Goal: Use online tool/utility: Utilize a website feature to perform a specific function

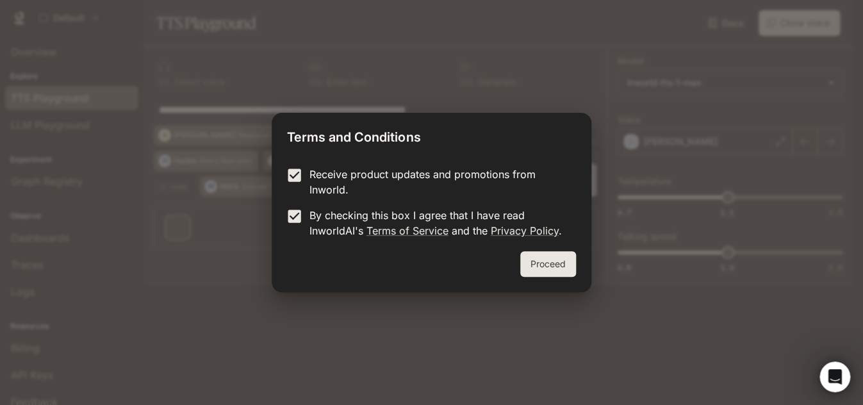
click at [553, 262] on button "Proceed" at bounding box center [548, 264] width 56 height 26
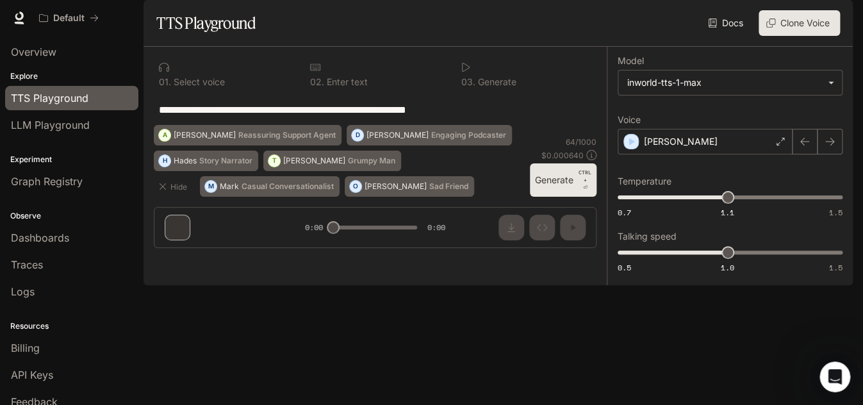
click at [199, 92] on div "0 1 . Select voice" at bounding box center [224, 74] width 141 height 35
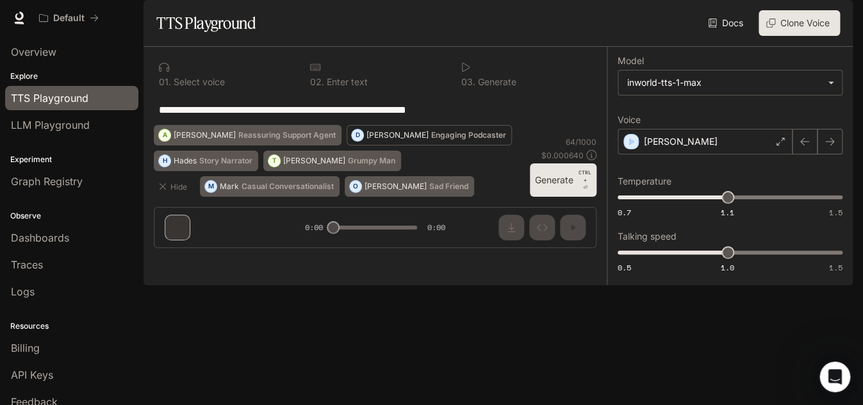
click at [431, 139] on p "Engaging Podcaster" at bounding box center [468, 135] width 75 height 8
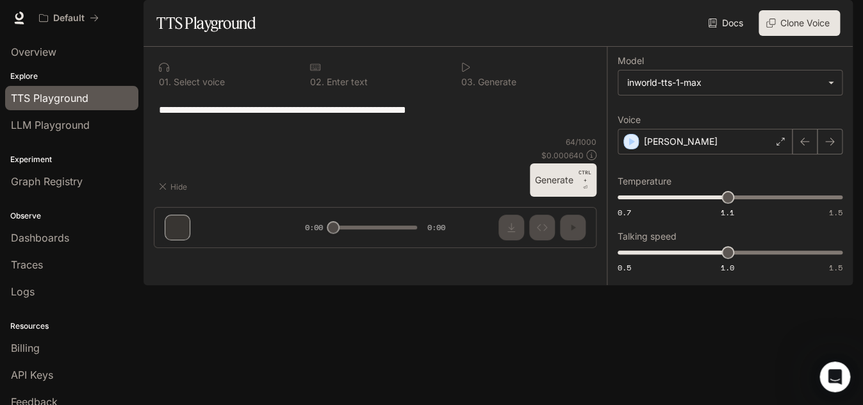
click at [431, 139] on p "Engaging Podcaster" at bounding box center [468, 135] width 75 height 8
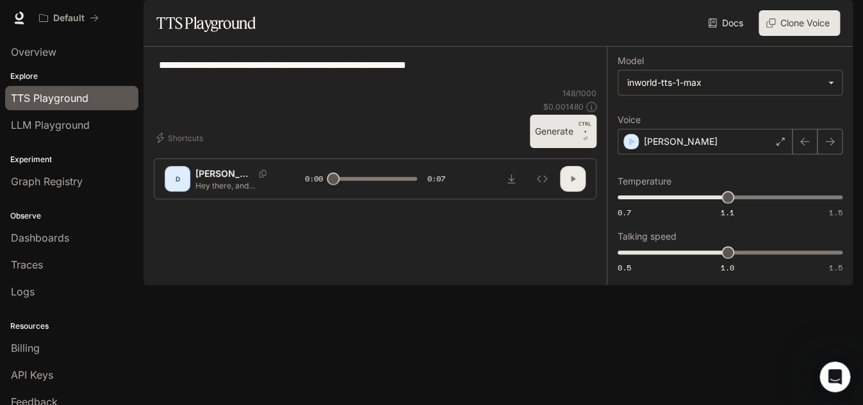
click at [570, 192] on button "button" at bounding box center [573, 179] width 26 height 26
click at [547, 184] on icon "Inspect" at bounding box center [542, 179] width 10 height 10
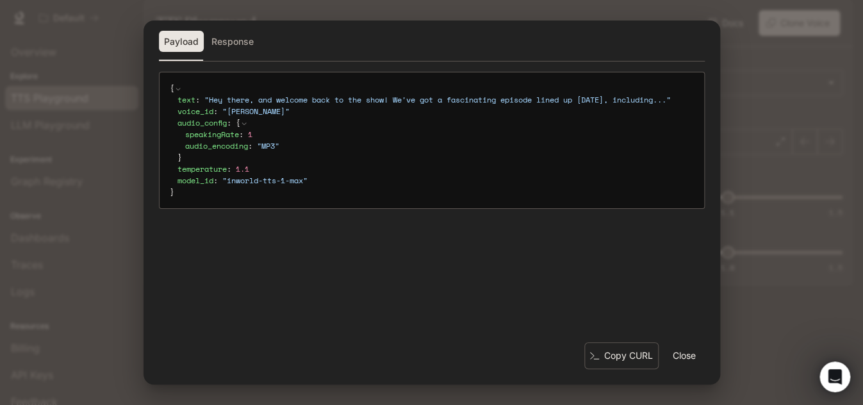
click at [679, 351] on button "Close" at bounding box center [684, 356] width 41 height 26
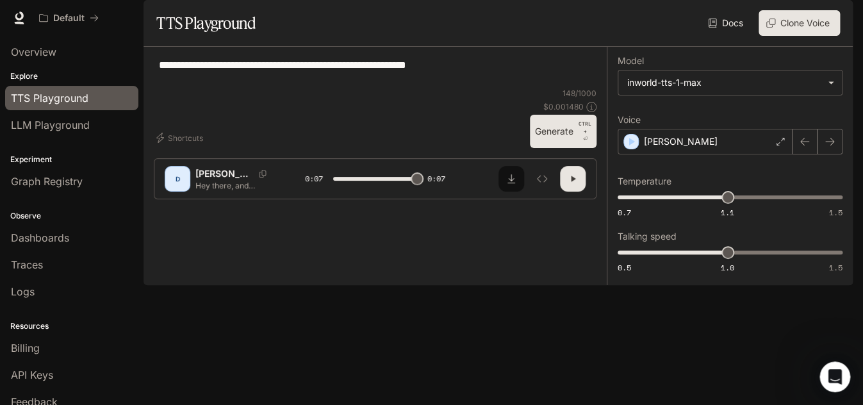
type input "*"
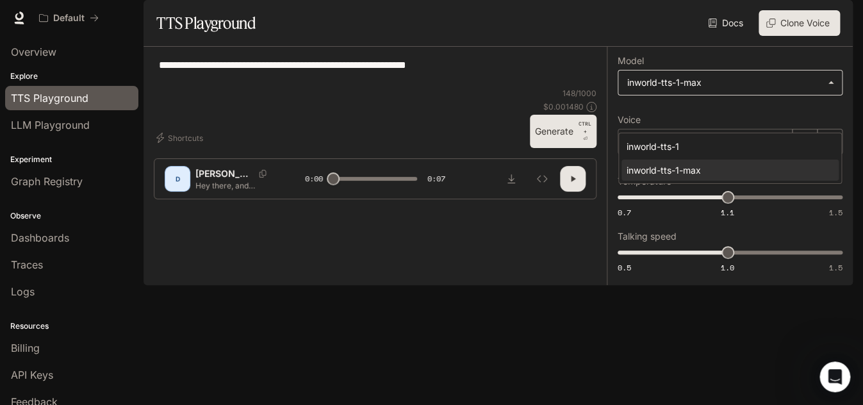
click at [829, 117] on body "**********" at bounding box center [431, 202] width 863 height 405
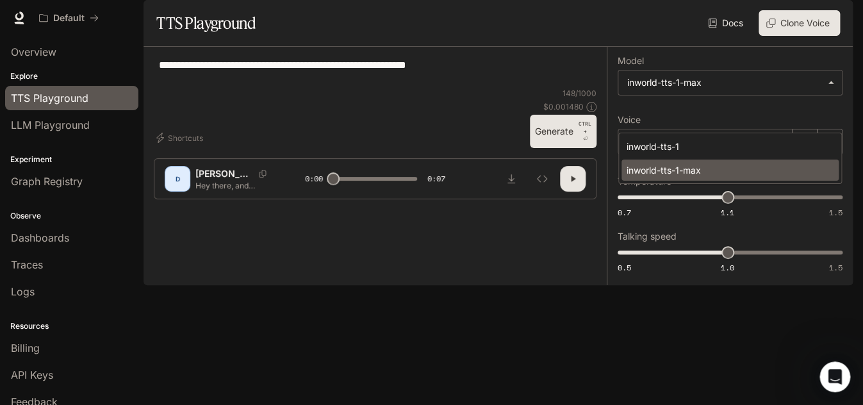
click at [755, 169] on div "inworld-tts-1-max" at bounding box center [728, 169] width 202 height 13
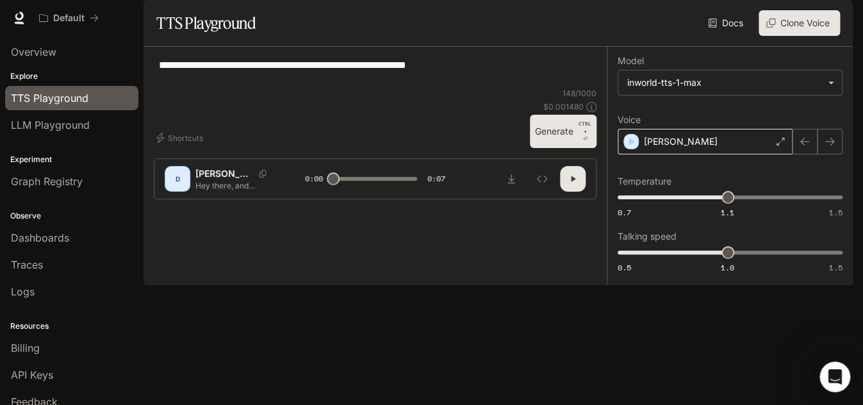
click at [780, 145] on icon at bounding box center [781, 142] width 8 height 8
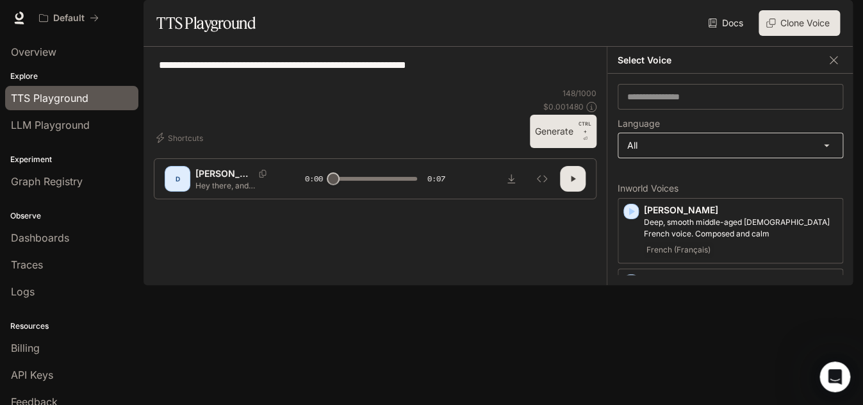
click at [723, 173] on body "**********" at bounding box center [431, 202] width 863 height 405
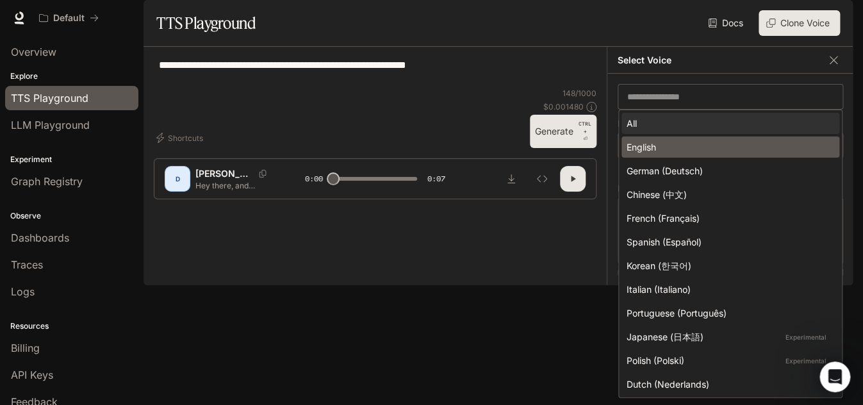
click at [722, 156] on li "English" at bounding box center [731, 147] width 218 height 21
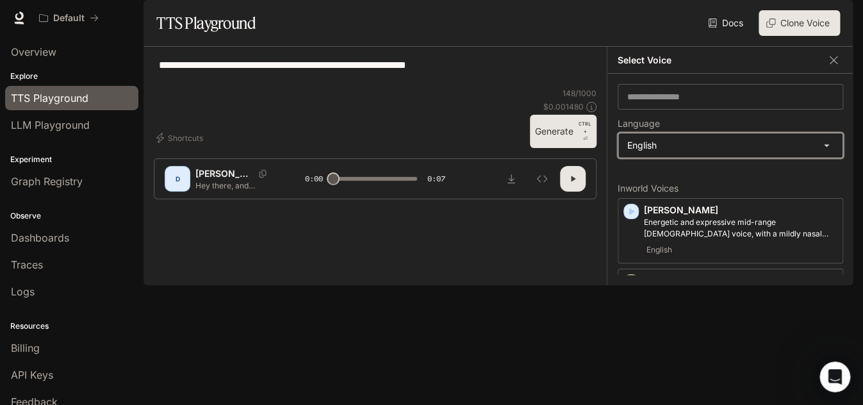
type input "*****"
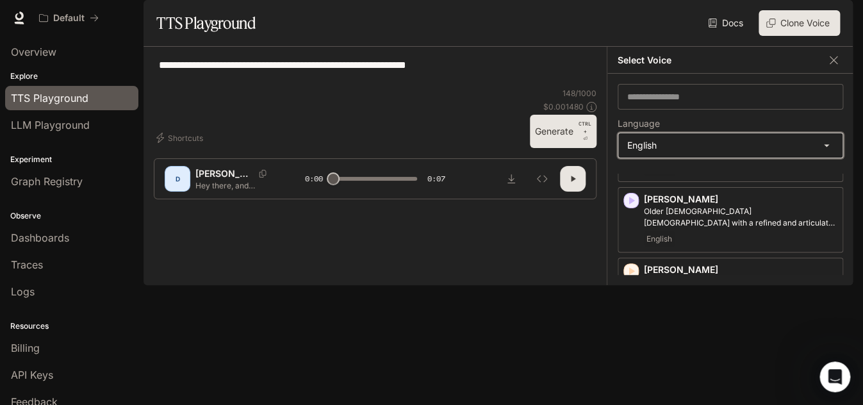
scroll to position [256, 0]
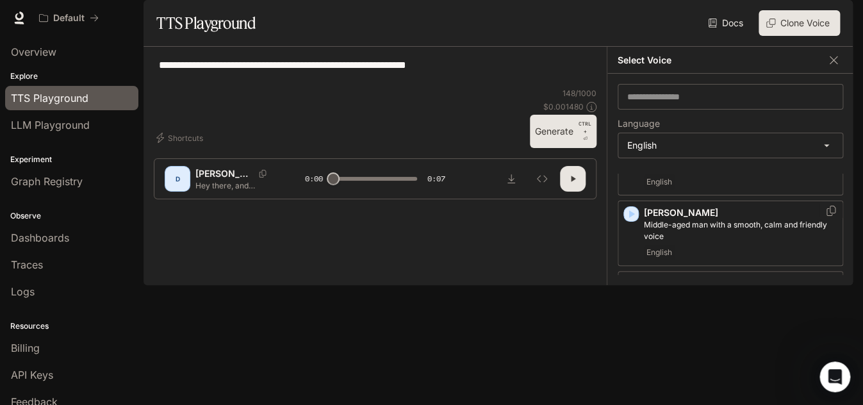
click at [630, 218] on icon "button" at bounding box center [632, 214] width 6 height 8
click at [630, 249] on div "[PERSON_NAME] Middle-aged man with a smooth, calm and friendly voice English" at bounding box center [731, 233] width 226 height 65
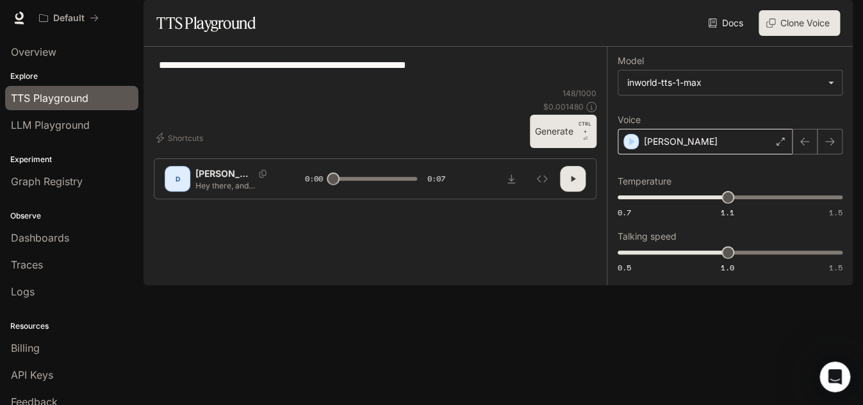
click at [779, 145] on icon at bounding box center [781, 142] width 8 height 8
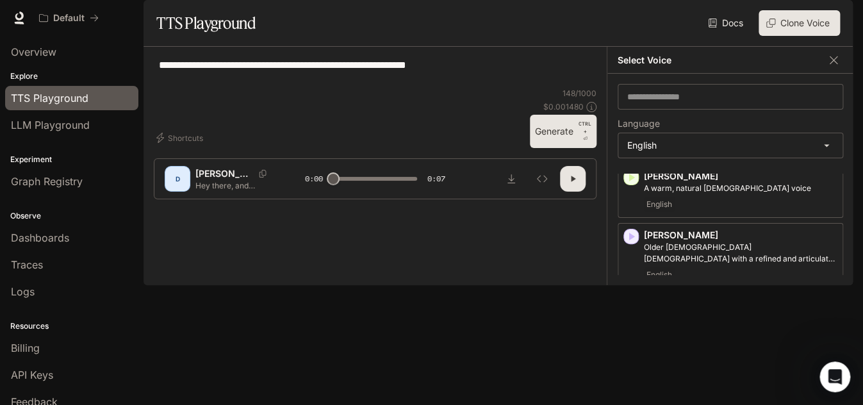
scroll to position [64, 0]
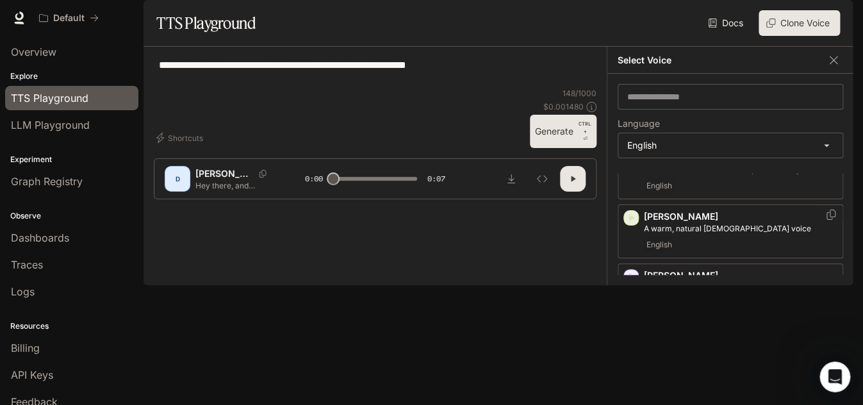
click at [636, 224] on icon "button" at bounding box center [631, 218] width 13 height 13
click at [636, 254] on div "[PERSON_NAME] A warm, natural [DEMOGRAPHIC_DATA] voice English" at bounding box center [731, 231] width 226 height 54
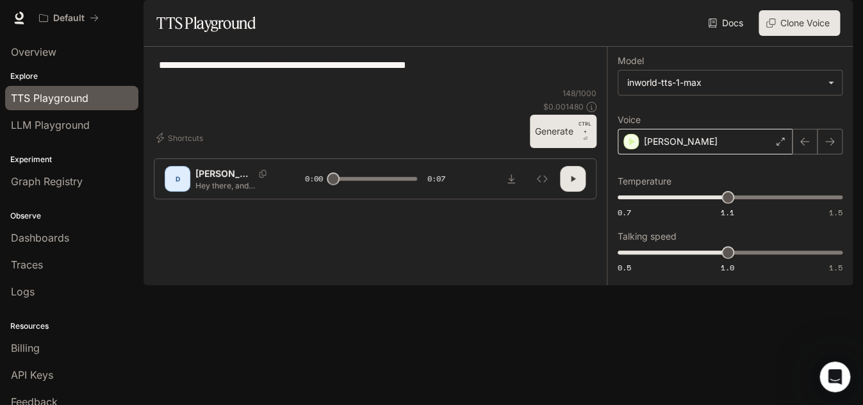
click at [779, 145] on icon at bounding box center [781, 142] width 8 height 8
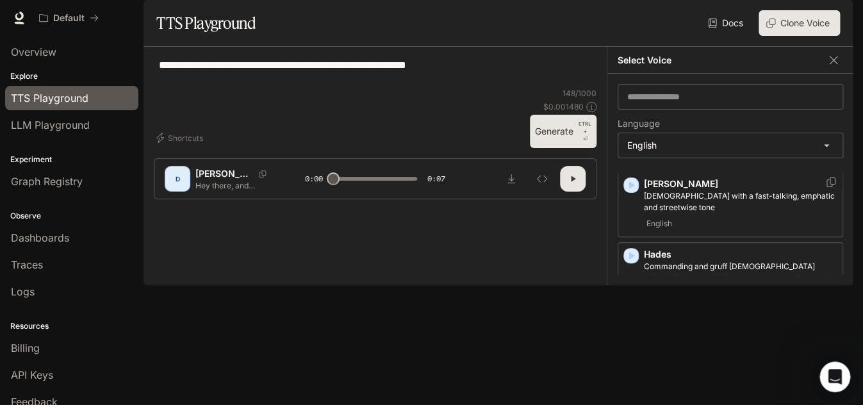
scroll to position [449, 0]
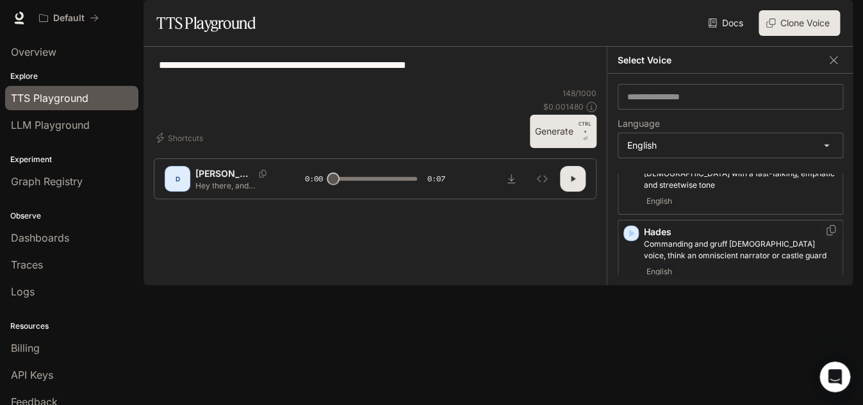
click at [629, 237] on icon "button" at bounding box center [632, 233] width 6 height 8
click at [633, 237] on icon "button" at bounding box center [632, 233] width 6 height 8
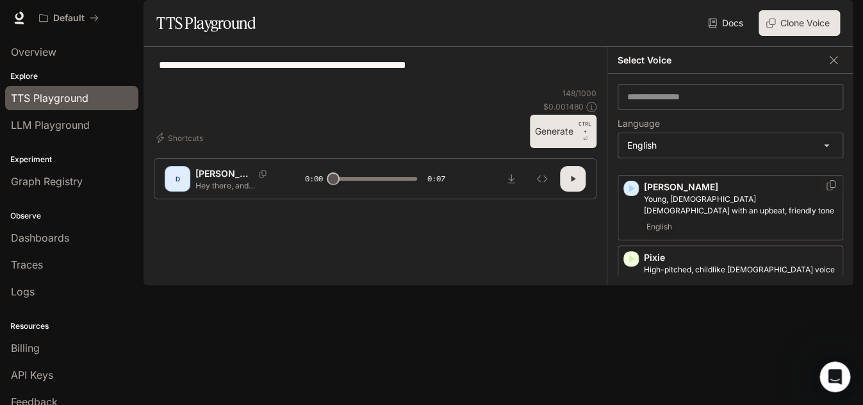
scroll to position [705, 0]
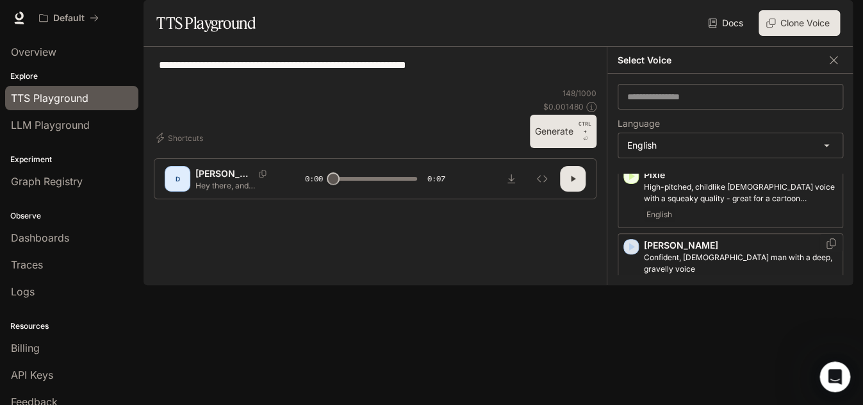
click at [633, 251] on icon "button" at bounding box center [632, 247] width 6 height 8
click at [630, 251] on icon "button" at bounding box center [632, 247] width 6 height 8
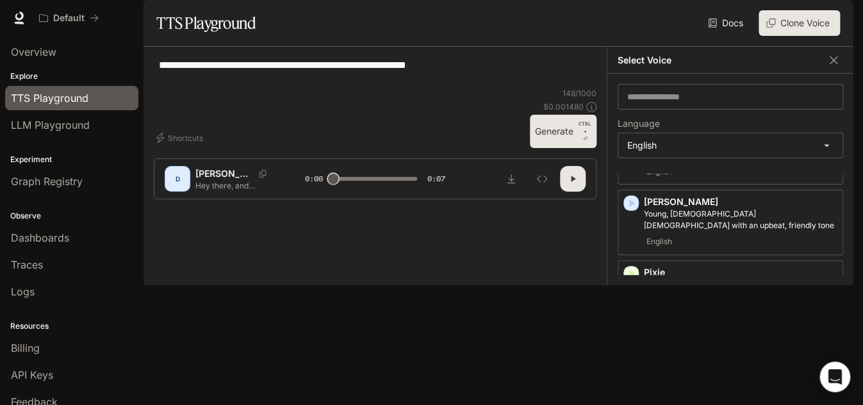
scroll to position [577, 0]
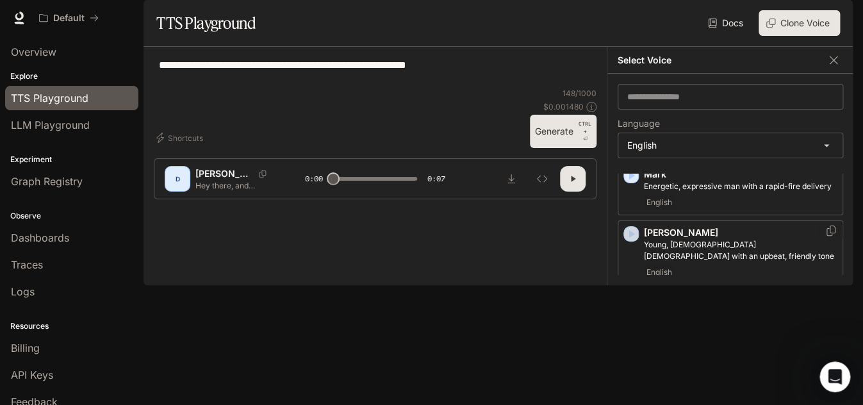
click at [630, 238] on icon "button" at bounding box center [632, 235] width 6 height 8
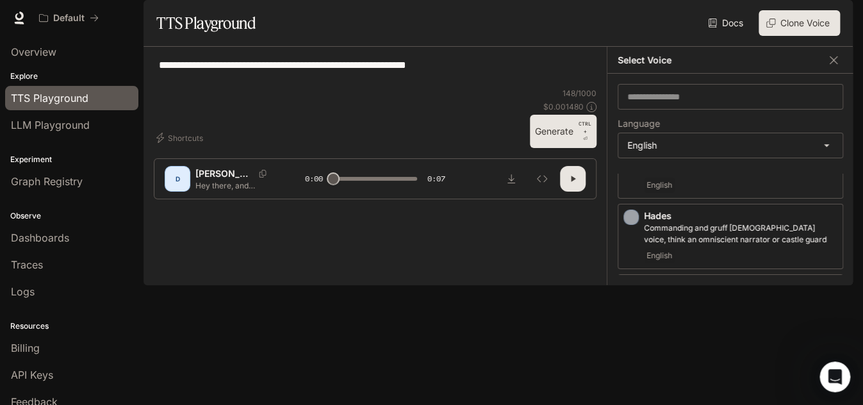
scroll to position [449, 0]
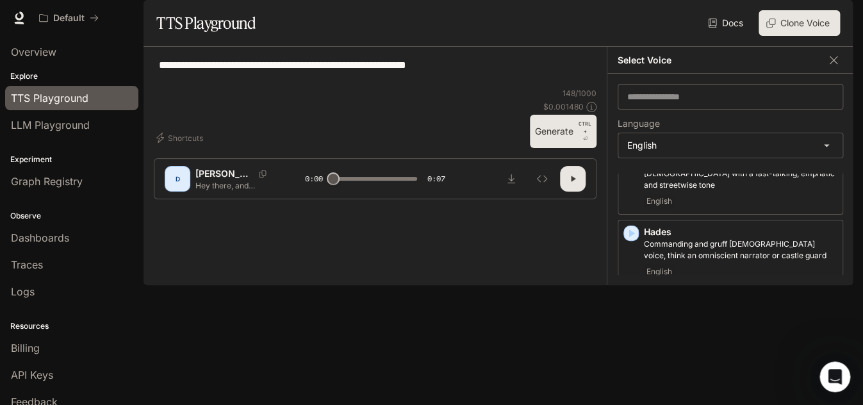
click at [629, 308] on icon "button" at bounding box center [632, 304] width 6 height 8
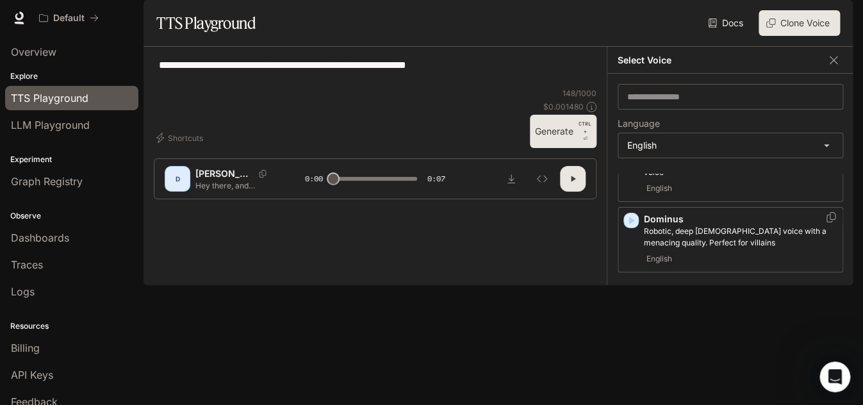
scroll to position [256, 0]
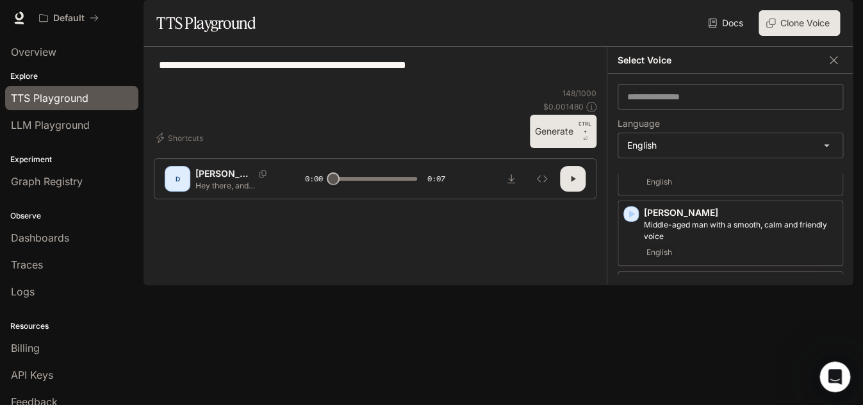
click at [627, 291] on icon "button" at bounding box center [631, 284] width 13 height 13
click at [629, 220] on icon "button" at bounding box center [631, 214] width 13 height 13
click at [632, 287] on icon "button" at bounding box center [632, 283] width 6 height 8
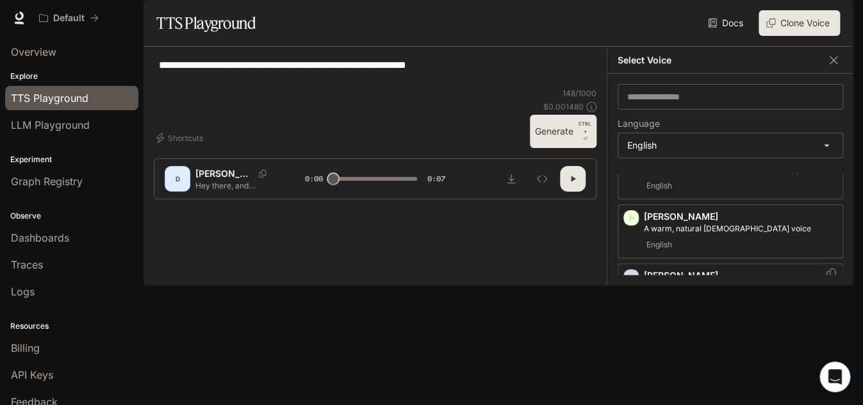
click at [633, 281] on icon "button" at bounding box center [632, 277] width 6 height 8
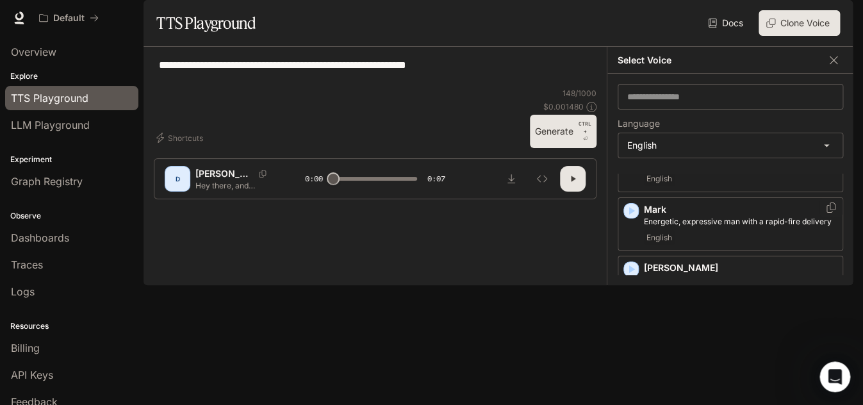
scroll to position [449, 0]
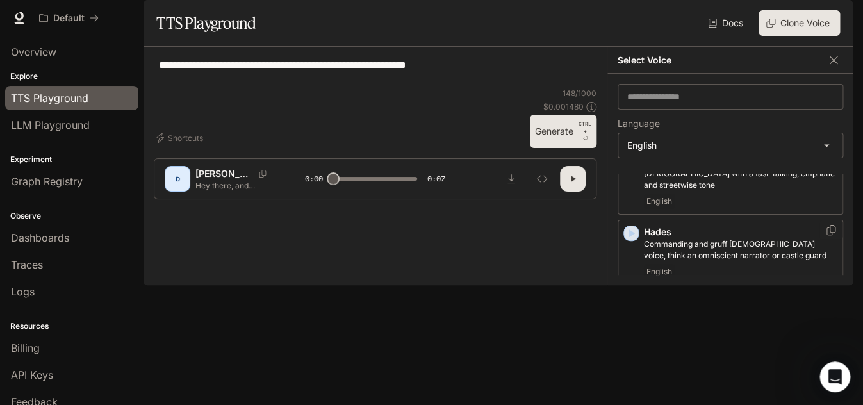
click at [628, 240] on icon "button" at bounding box center [631, 233] width 13 height 13
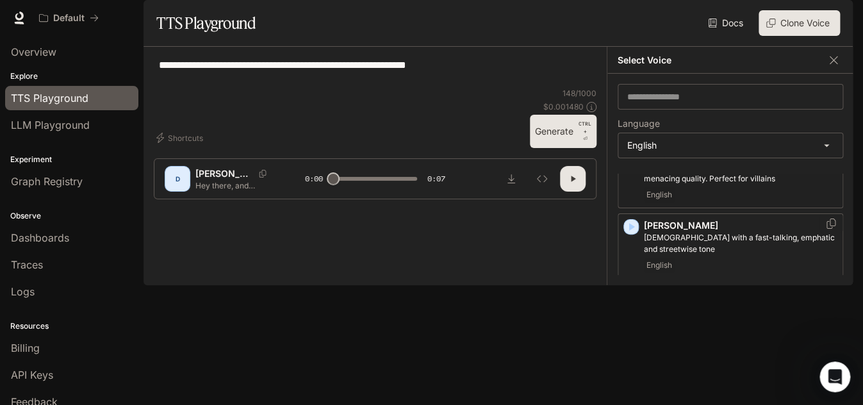
scroll to position [320, 0]
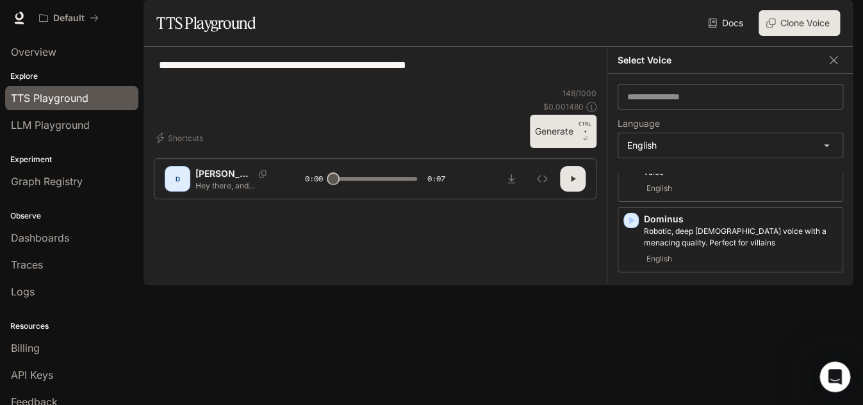
click at [627, 297] on icon "button" at bounding box center [631, 291] width 13 height 13
click at [626, 227] on icon "button" at bounding box center [631, 220] width 13 height 13
click at [626, 257] on div "Dominus Robotic, deep [DEMOGRAPHIC_DATA] voice with a menacing quality. Perfect…" at bounding box center [731, 239] width 226 height 65
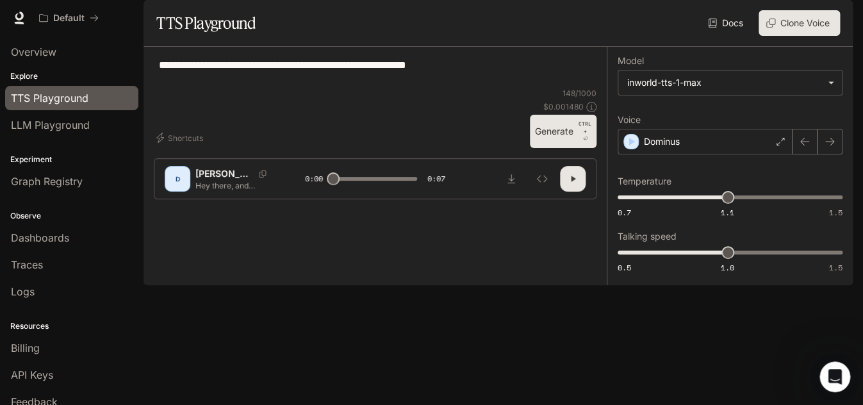
click at [572, 192] on button "button" at bounding box center [573, 179] width 26 height 26
click at [731, 154] on div "Dominus" at bounding box center [705, 142] width 175 height 26
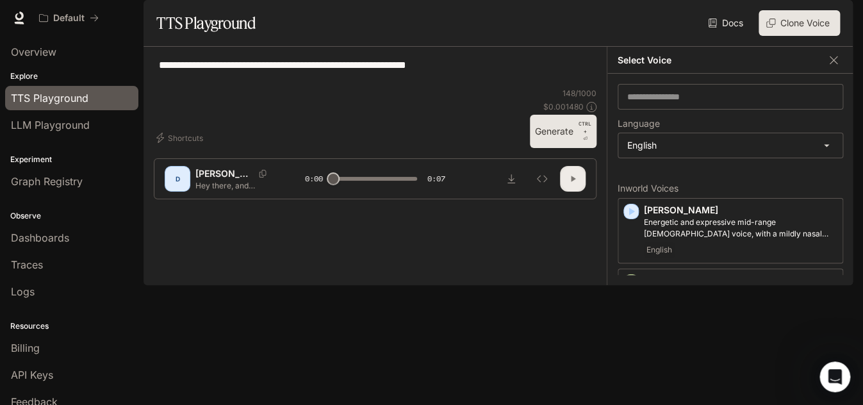
click at [575, 184] on icon "button" at bounding box center [573, 179] width 10 height 10
click at [501, 88] on div "**********" at bounding box center [375, 72] width 443 height 31
click at [545, 184] on icon "Inspect" at bounding box center [542, 179] width 10 height 10
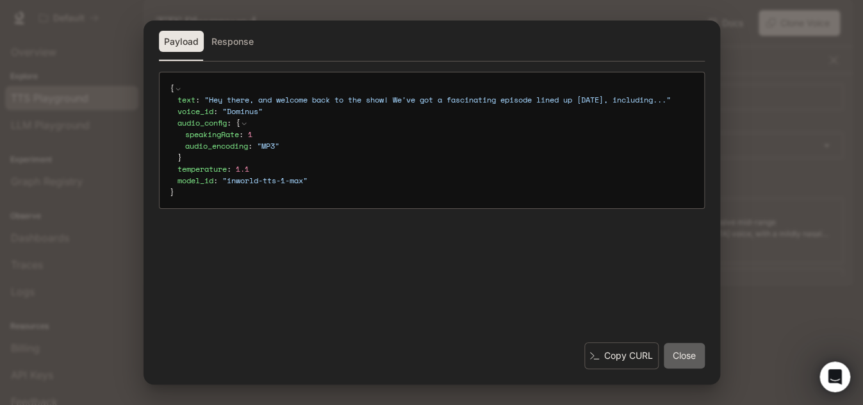
click at [692, 353] on button "Close" at bounding box center [684, 356] width 41 height 26
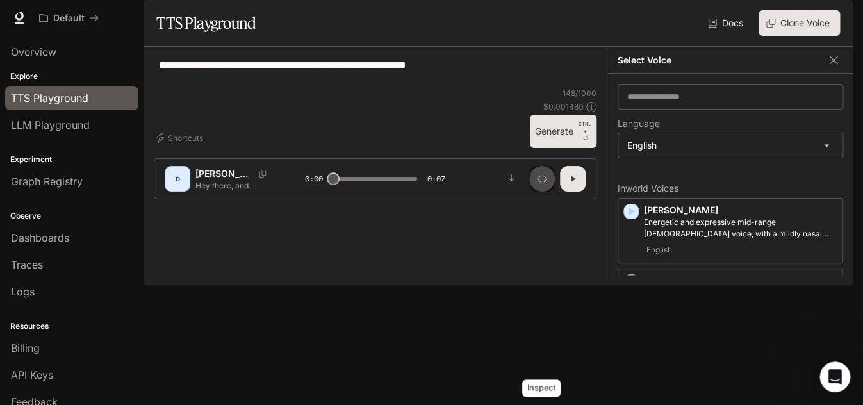
click at [538, 183] on icon "Inspect" at bounding box center [542, 179] width 10 height 7
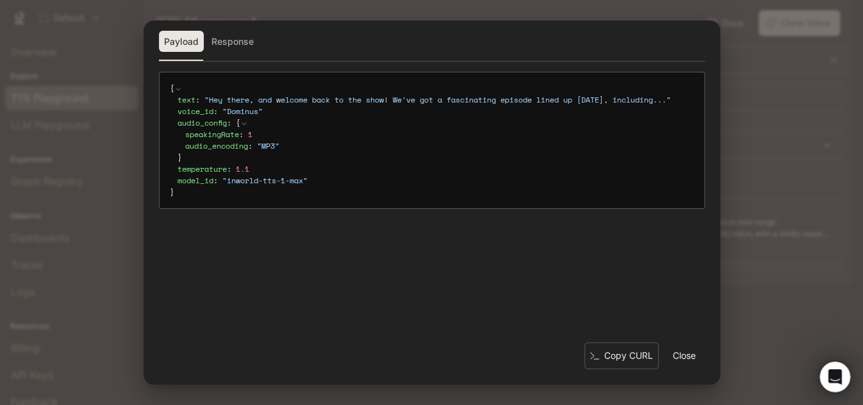
click at [253, 140] on span "1" at bounding box center [250, 134] width 4 height 11
click at [671, 354] on button "Close" at bounding box center [684, 356] width 41 height 26
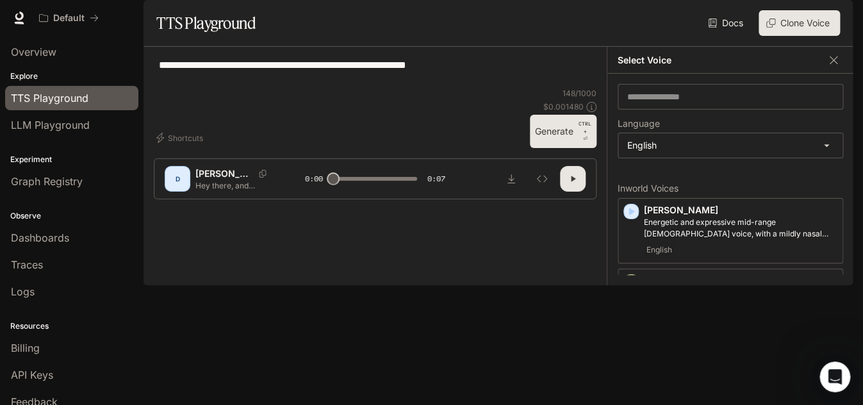
click at [177, 189] on div "D" at bounding box center [177, 179] width 21 height 21
click at [160, 143] on icon "button" at bounding box center [160, 138] width 10 height 10
click at [160, 143] on icon "button" at bounding box center [160, 138] width 8 height 10
click at [160, 143] on icon "button" at bounding box center [160, 138] width 10 height 10
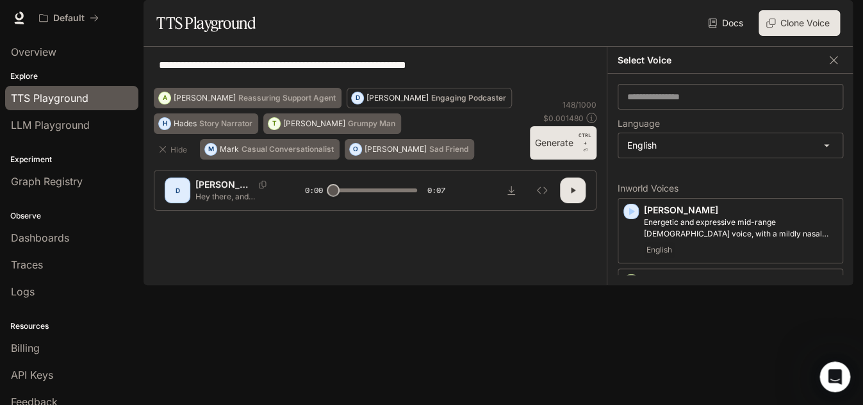
click at [431, 102] on p "Engaging Podcaster" at bounding box center [468, 98] width 75 height 8
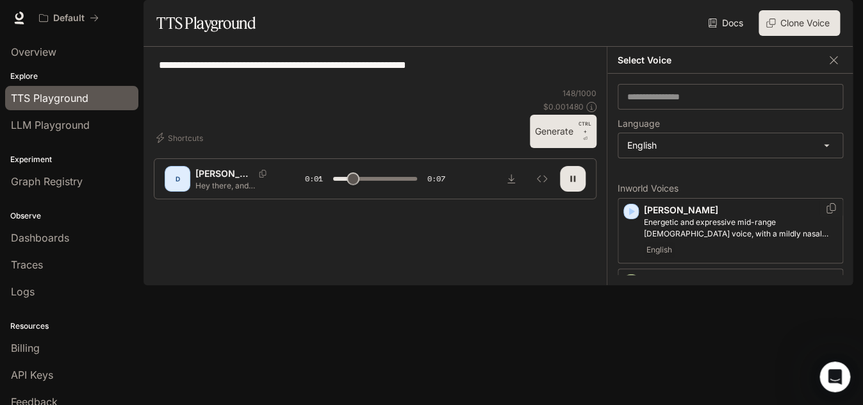
click at [631, 215] on icon "button" at bounding box center [632, 212] width 6 height 8
type input "*"
click at [626, 218] on icon "button" at bounding box center [631, 211] width 13 height 13
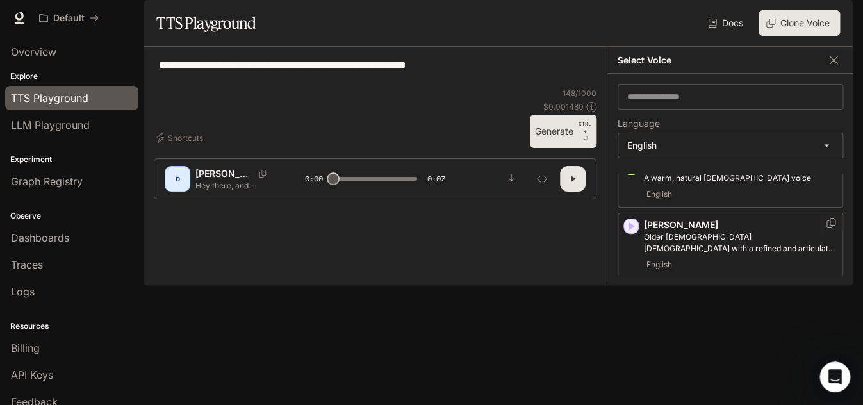
scroll to position [128, 0]
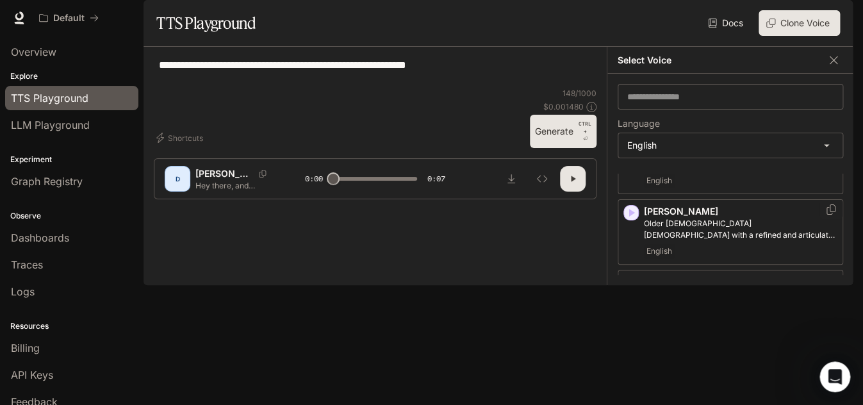
click at [631, 219] on icon "button" at bounding box center [631, 212] width 13 height 13
click at [633, 219] on icon "button" at bounding box center [631, 212] width 13 height 13
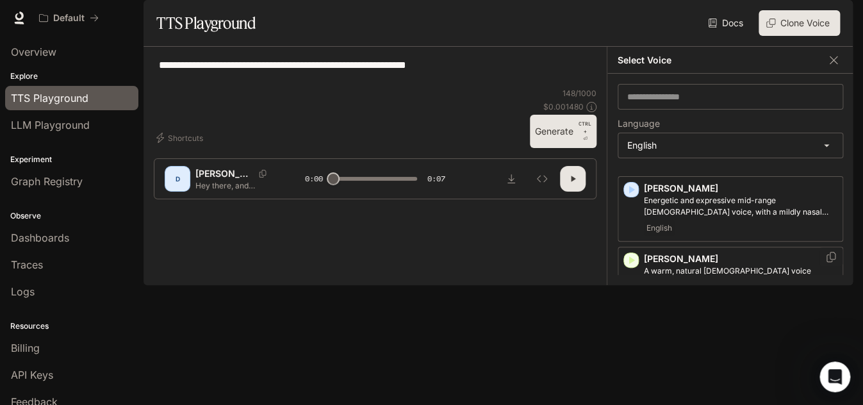
scroll to position [0, 0]
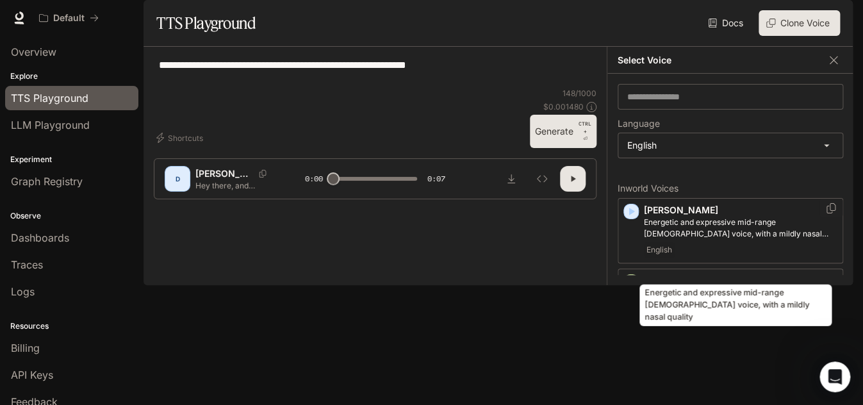
click at [685, 240] on p "Energetic and expressive mid-range [DEMOGRAPHIC_DATA] voice, with a mildly nasa…" at bounding box center [741, 228] width 194 height 23
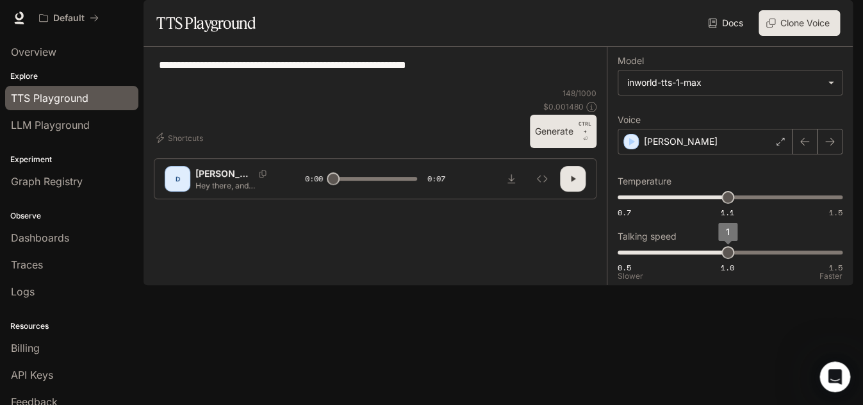
type input "***"
click at [712, 259] on span "0.9" at bounding box center [705, 252] width 13 height 13
click at [718, 204] on span "1.06" at bounding box center [716, 197] width 13 height 13
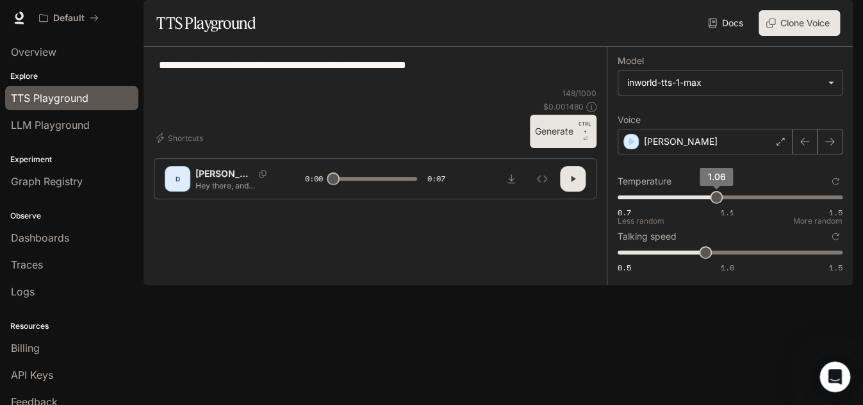
type input "****"
click at [706, 204] on span "1.02" at bounding box center [705, 197] width 13 height 13
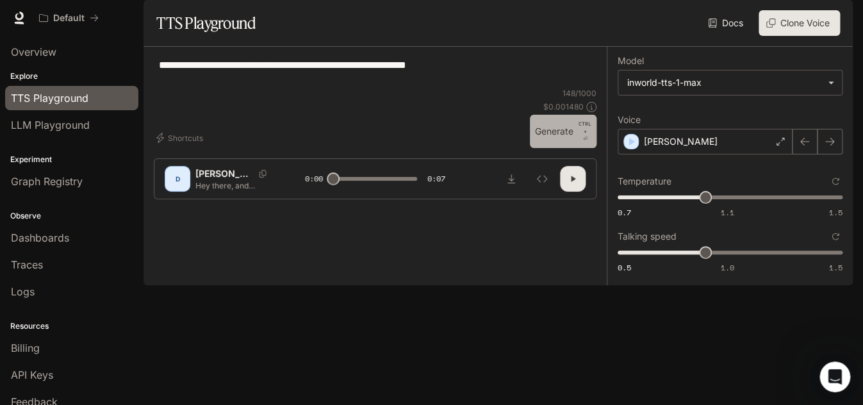
click at [585, 135] on p "CTRL +" at bounding box center [585, 127] width 13 height 15
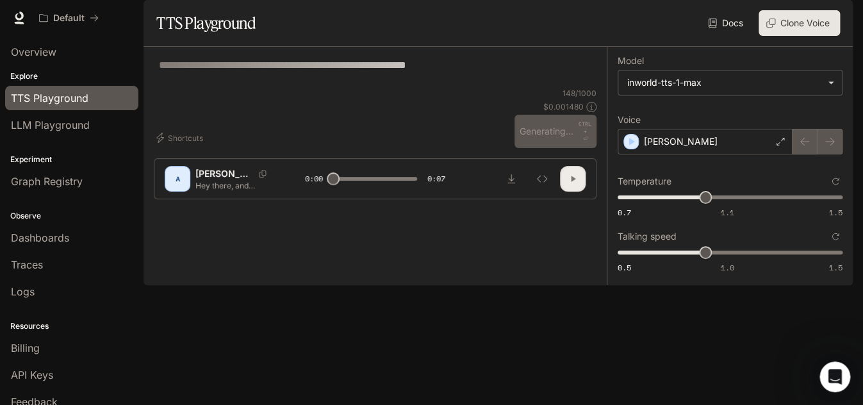
click at [571, 182] on icon "button" at bounding box center [573, 179] width 4 height 6
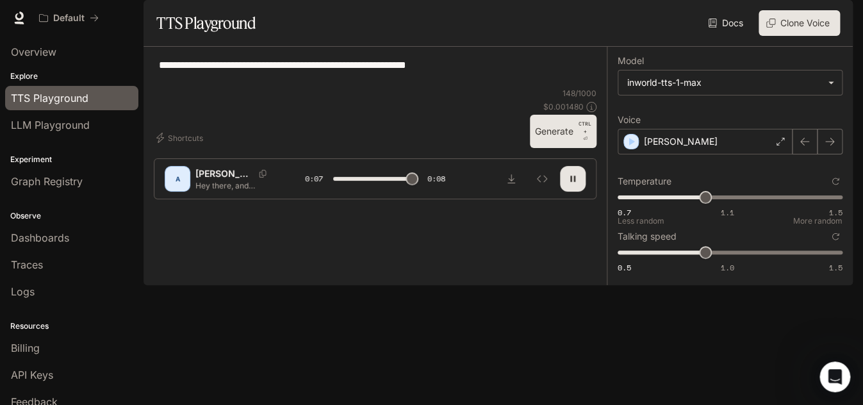
type input "***"
type input "****"
click at [735, 207] on span "0.7 1.1 1.5 1.13" at bounding box center [728, 197] width 220 height 19
click at [569, 184] on icon "button" at bounding box center [573, 179] width 10 height 10
type input "***"
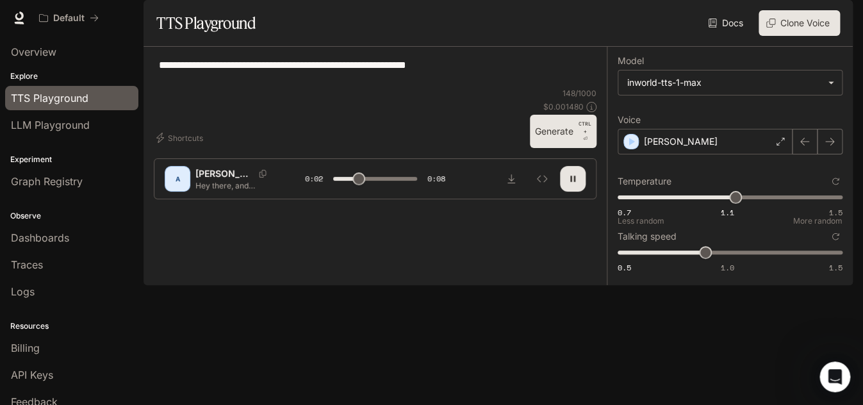
type input "****"
click at [766, 207] on span "0.7 1.1 1.5 1.24" at bounding box center [728, 197] width 220 height 19
click at [574, 184] on icon "button" at bounding box center [573, 179] width 10 height 10
click at [781, 154] on div "[PERSON_NAME]" at bounding box center [705, 142] width 175 height 26
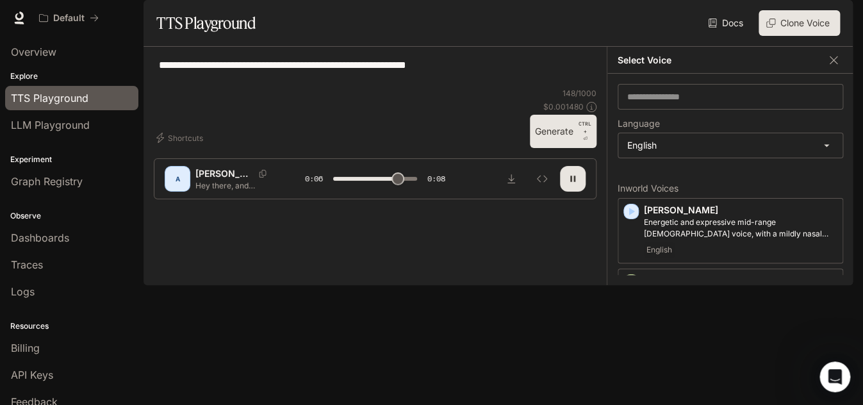
scroll to position [64, 0]
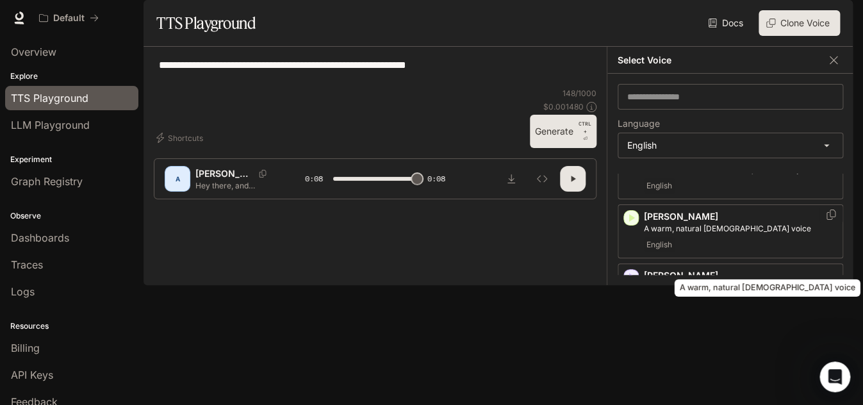
type input "*"
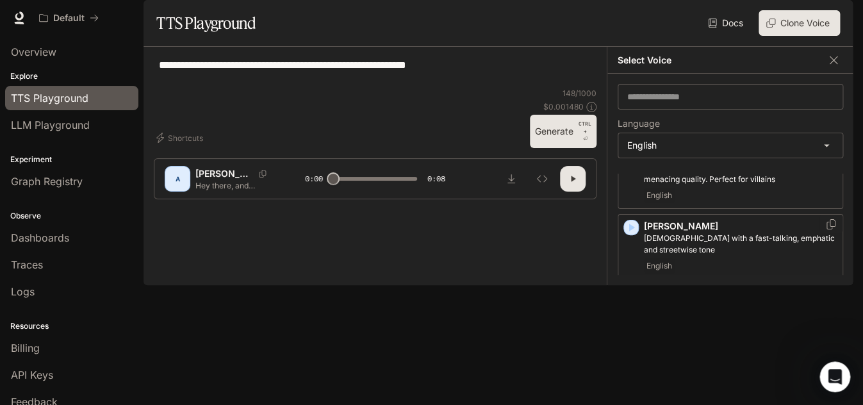
scroll to position [385, 0]
click at [633, 304] on icon "button" at bounding box center [631, 297] width 13 height 13
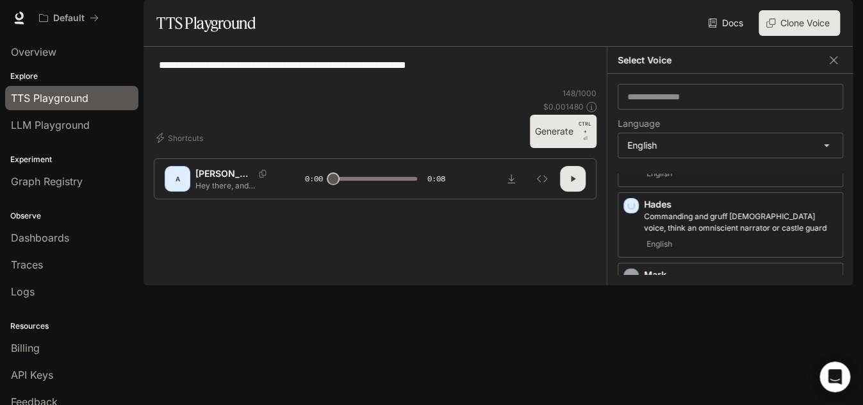
scroll to position [513, 0]
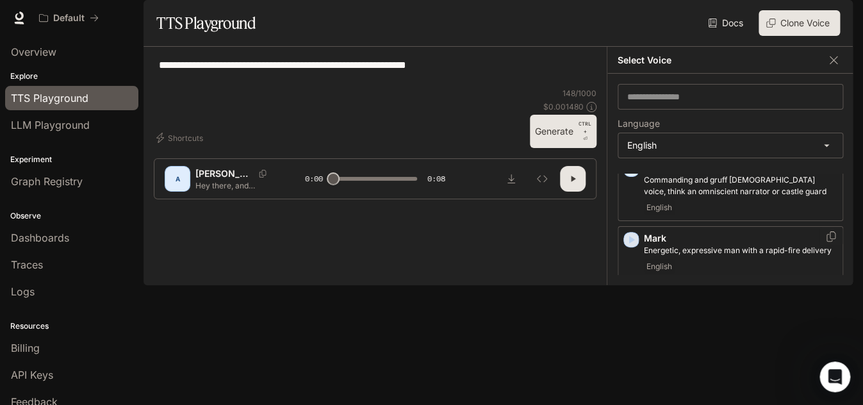
click at [630, 244] on icon "button" at bounding box center [632, 240] width 6 height 8
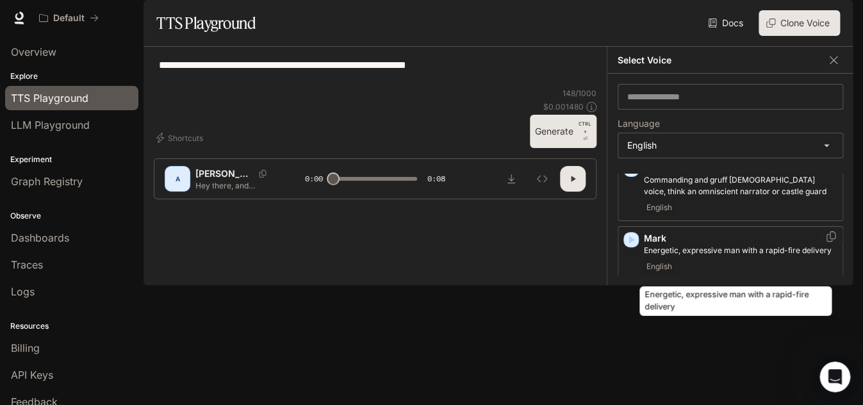
scroll to position [577, 0]
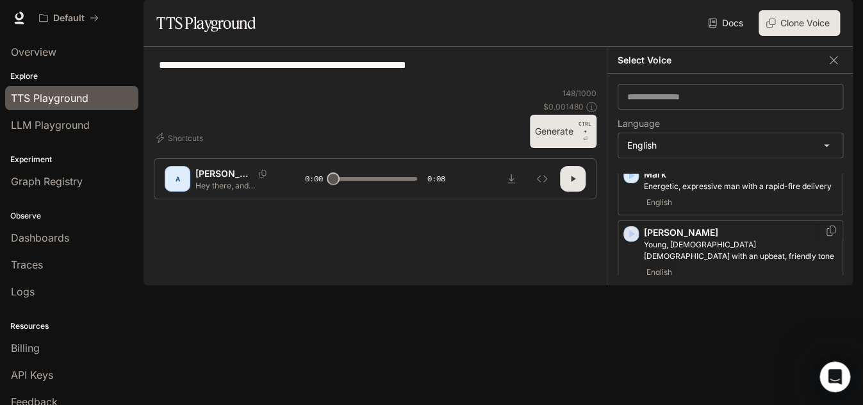
click at [635, 240] on icon "button" at bounding box center [631, 234] width 13 height 13
click at [635, 279] on div "[PERSON_NAME], [DEMOGRAPHIC_DATA] [DEMOGRAPHIC_DATA] with an upbeat, friendly t…" at bounding box center [731, 252] width 226 height 65
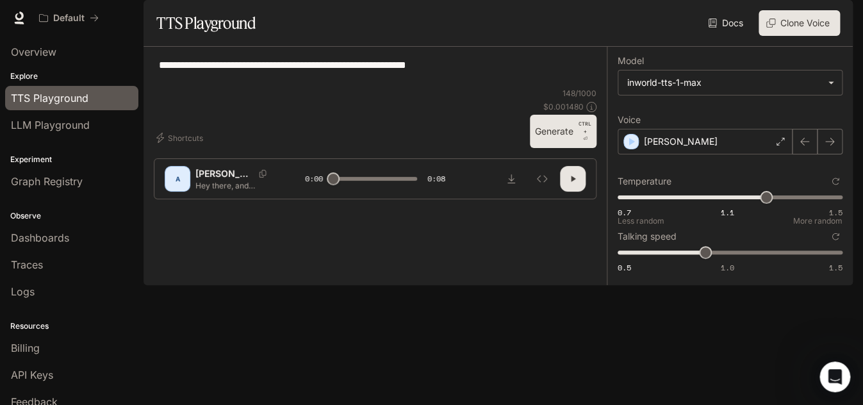
type input "****"
click at [720, 207] on span "0.7 1.1 1.5 1.07" at bounding box center [728, 197] width 220 height 19
click at [569, 184] on icon "button" at bounding box center [573, 179] width 10 height 10
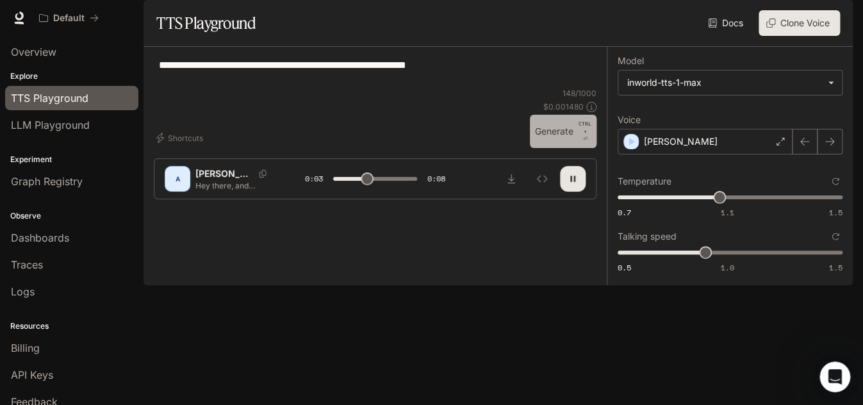
click at [579, 143] on p "CTRL + ⏎" at bounding box center [585, 131] width 13 height 23
click at [695, 154] on div "[PERSON_NAME]" at bounding box center [705, 142] width 175 height 26
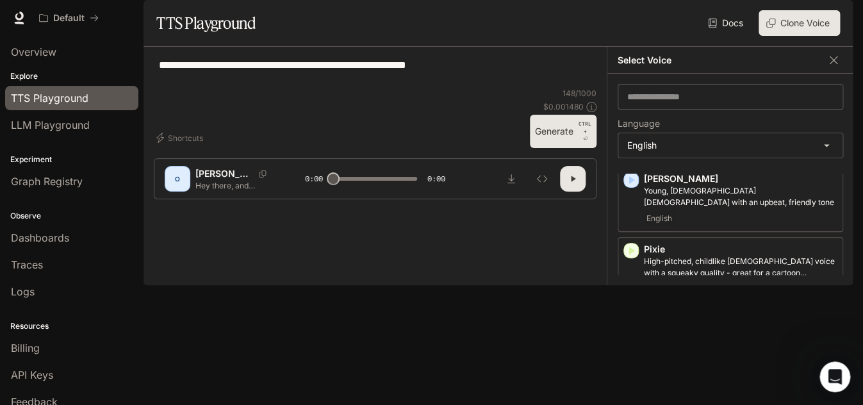
scroll to position [641, 0]
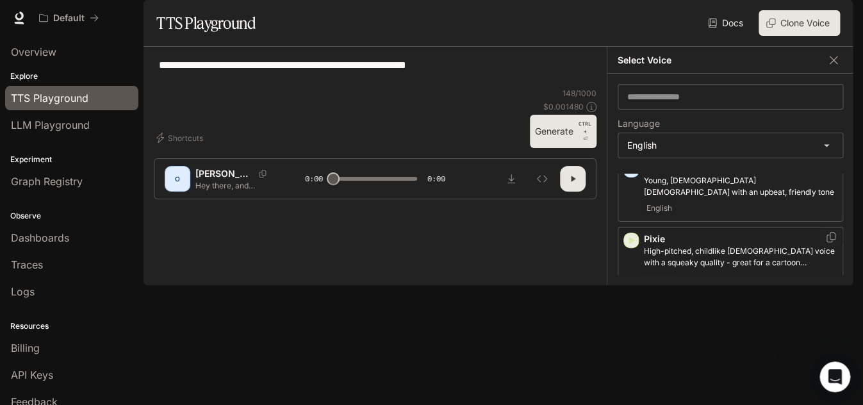
click at [635, 247] on icon "button" at bounding box center [631, 240] width 13 height 13
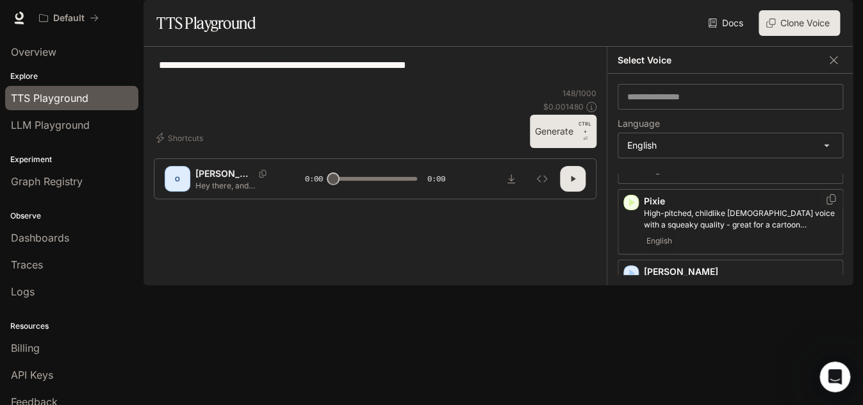
scroll to position [705, 0]
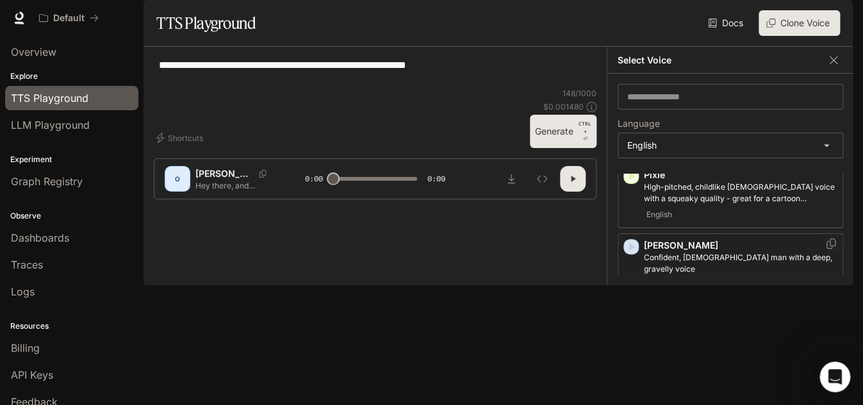
click at [633, 251] on icon "button" at bounding box center [632, 247] width 6 height 8
click at [633, 282] on div "[PERSON_NAME], [DEMOGRAPHIC_DATA] man with a deep, gravelly voice English" at bounding box center [731, 265] width 226 height 65
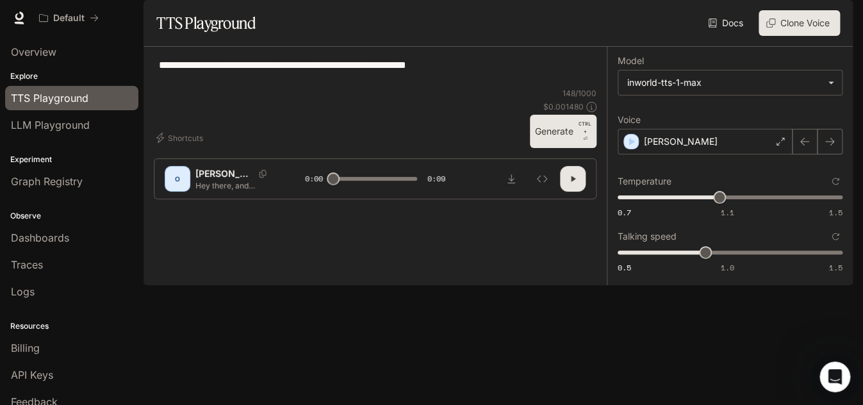
click at [335, 185] on span at bounding box center [333, 178] width 13 height 13
click at [332, 185] on span at bounding box center [333, 178] width 13 height 13
click at [556, 148] on button "Generate CTRL + ⏎" at bounding box center [563, 131] width 67 height 33
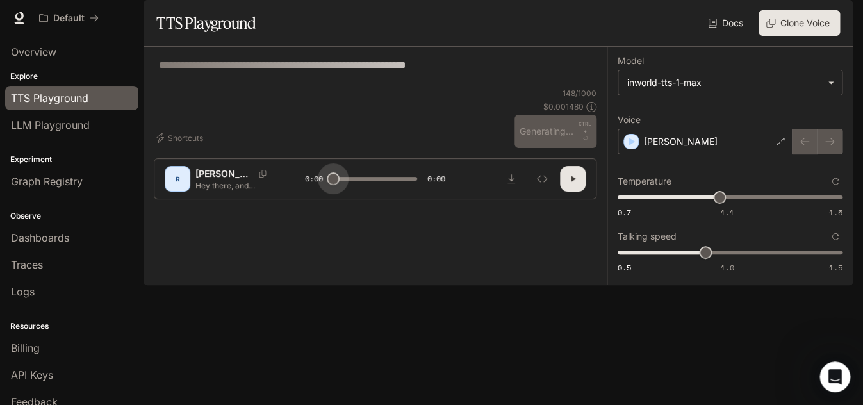
click at [331, 185] on span at bounding box center [333, 178] width 13 height 13
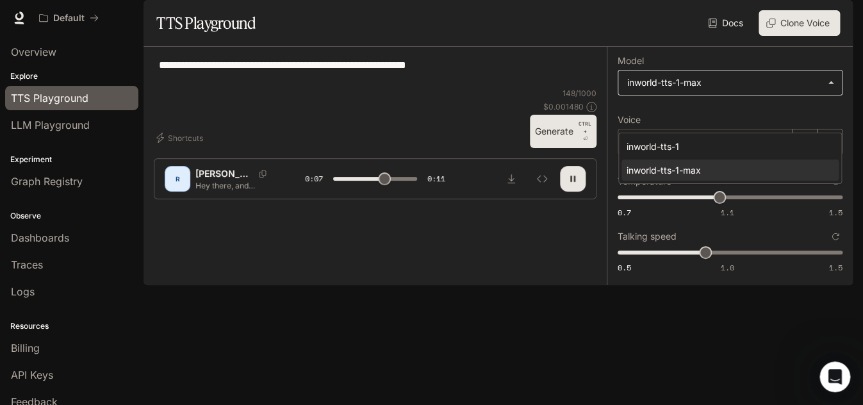
click at [686, 116] on body "**********" at bounding box center [431, 202] width 863 height 405
click at [686, 116] on div at bounding box center [431, 202] width 863 height 405
click at [686, 116] on body "**********" at bounding box center [431, 202] width 863 height 405
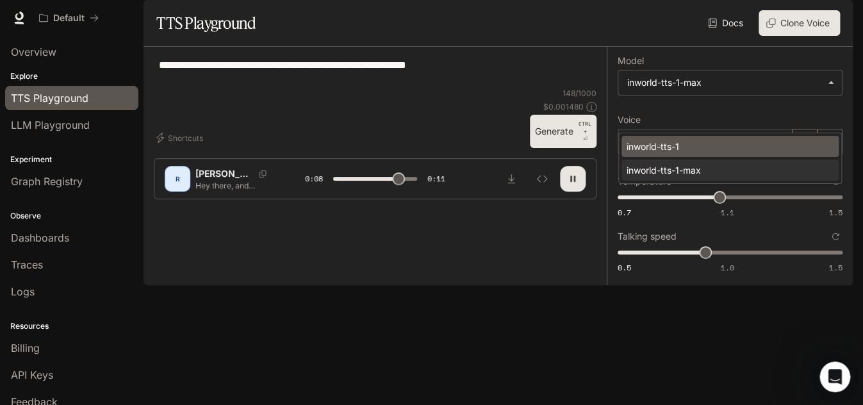
click at [677, 147] on div "inworld-tts-1" at bounding box center [728, 146] width 202 height 13
type input "***"
type input "**********"
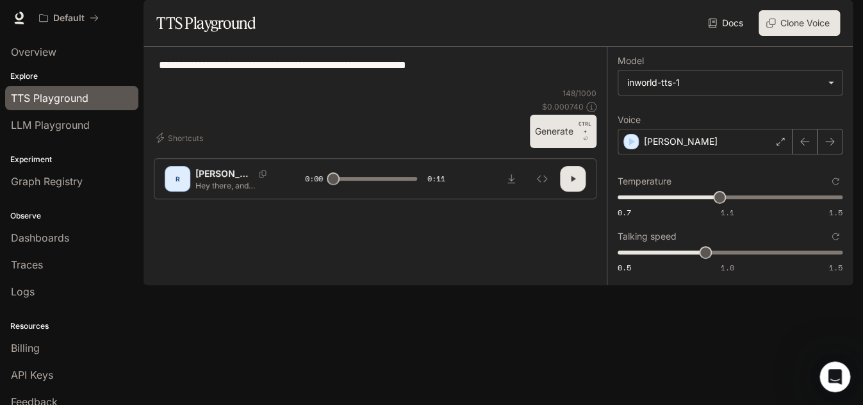
click at [572, 184] on icon "button" at bounding box center [573, 179] width 10 height 10
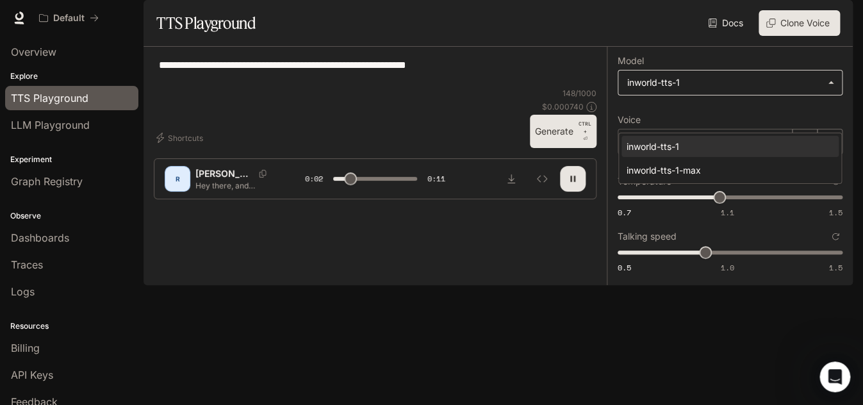
click at [659, 119] on body "**********" at bounding box center [431, 202] width 863 height 405
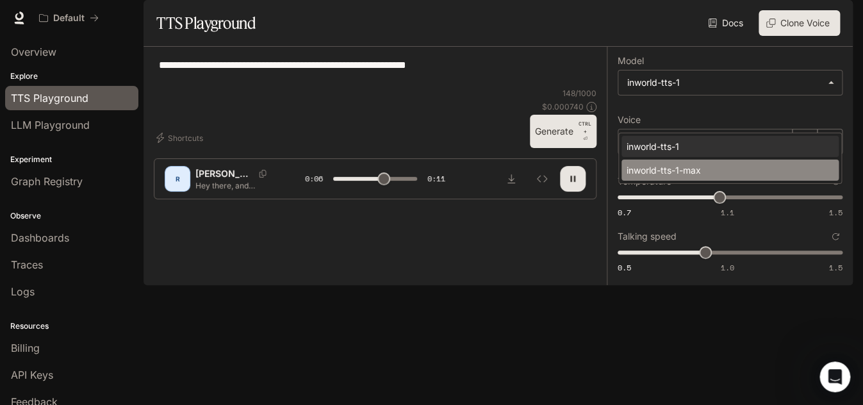
click at [674, 174] on div "inworld-tts-1-max" at bounding box center [728, 169] width 202 height 13
type input "***"
type input "**********"
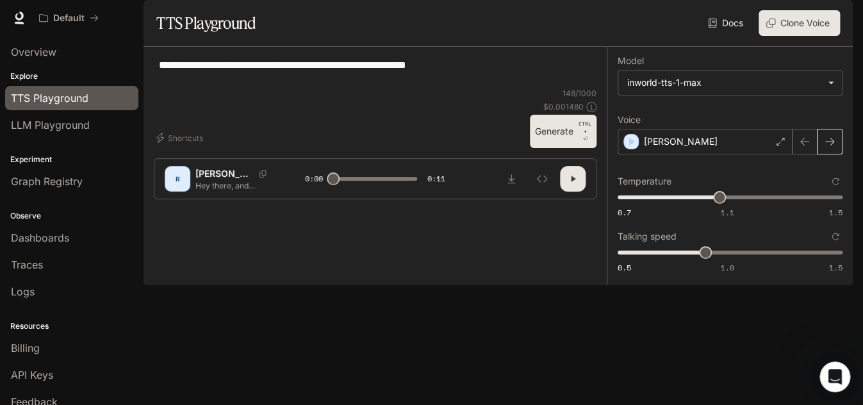
click at [828, 147] on icon "button" at bounding box center [830, 142] width 10 height 10
click at [830, 147] on icon "button" at bounding box center [830, 142] width 10 height 10
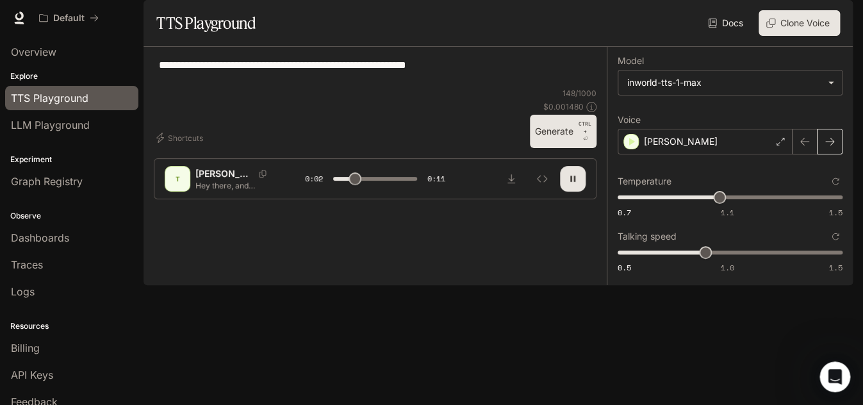
click at [828, 147] on icon "button" at bounding box center [830, 142] width 10 height 10
click at [827, 147] on icon "button" at bounding box center [830, 142] width 10 height 10
click at [569, 184] on icon "button" at bounding box center [573, 179] width 10 height 10
click at [829, 147] on icon "button" at bounding box center [830, 142] width 10 height 10
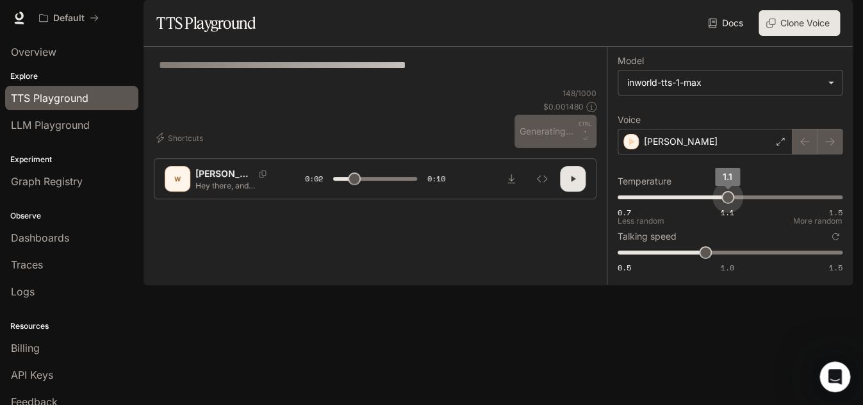
type input "***"
click at [729, 204] on span "1.1" at bounding box center [728, 197] width 13 height 13
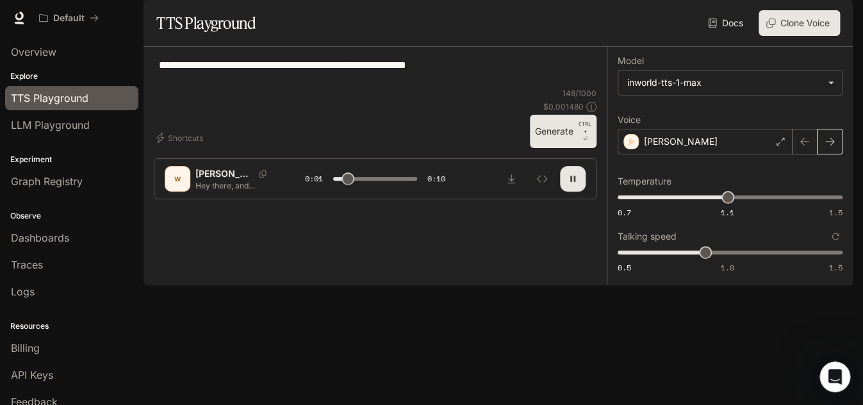
click at [825, 147] on icon "button" at bounding box center [830, 142] width 10 height 10
click at [822, 154] on button "button" at bounding box center [830, 142] width 26 height 26
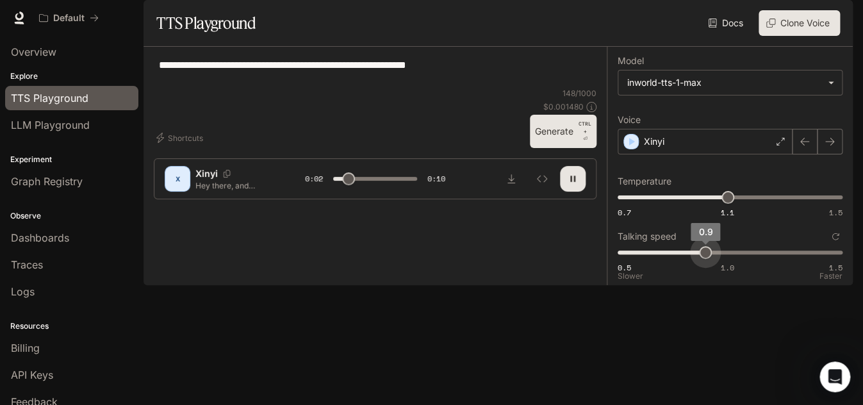
click at [699, 259] on span "0.9" at bounding box center [705, 252] width 13 height 13
click at [833, 147] on icon "button" at bounding box center [830, 142] width 10 height 10
click at [827, 147] on icon "button" at bounding box center [830, 142] width 10 height 10
click at [770, 154] on div "[PERSON_NAME]" at bounding box center [705, 142] width 175 height 26
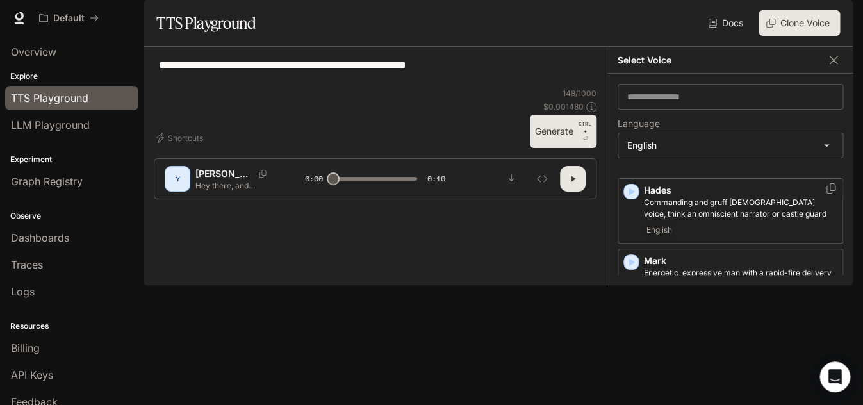
scroll to position [513, 0]
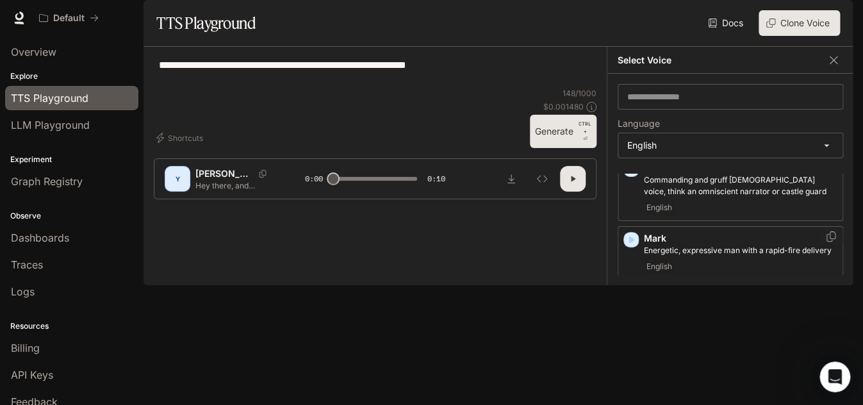
click at [631, 246] on icon "button" at bounding box center [631, 239] width 13 height 13
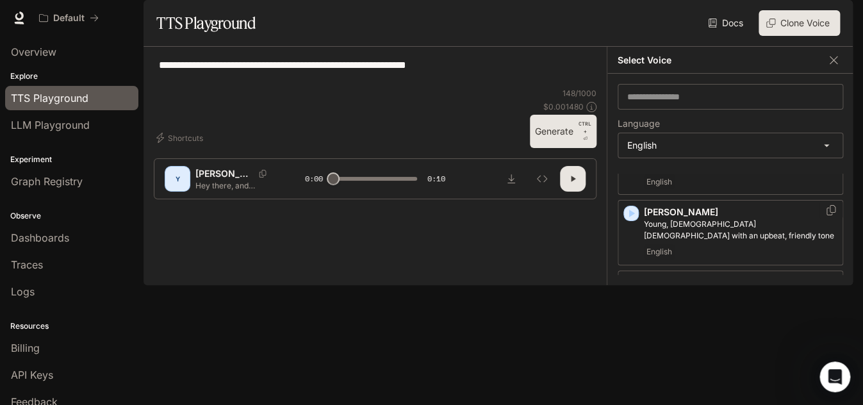
scroll to position [577, 0]
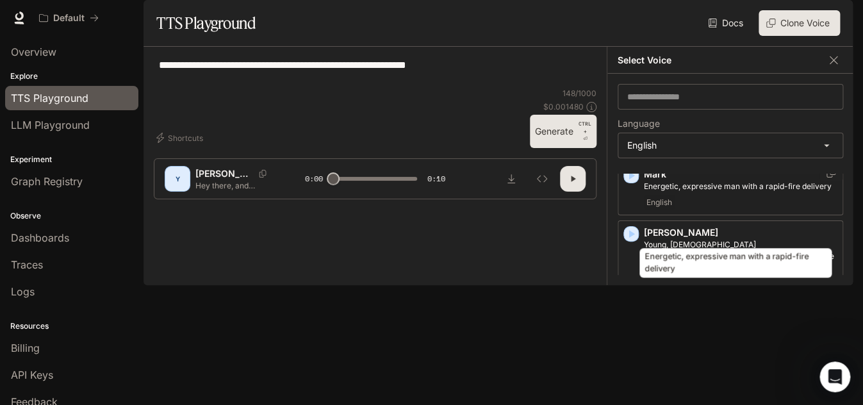
click at [674, 192] on p "Energetic, expressive man with a rapid-fire delivery" at bounding box center [741, 187] width 194 height 12
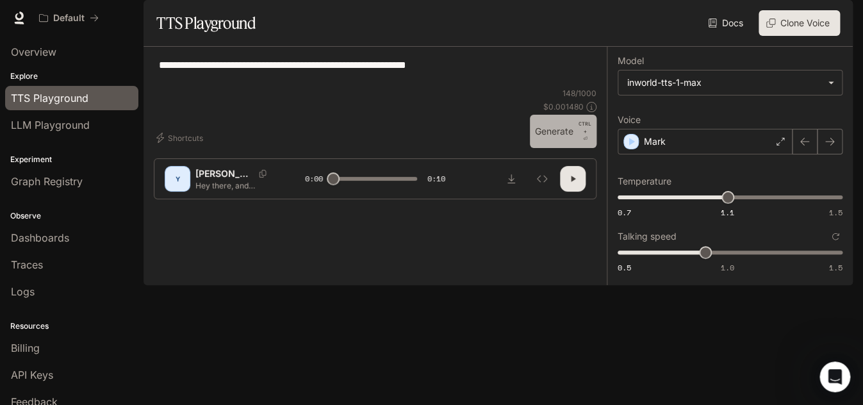
click at [558, 148] on button "Generate CTRL + ⏎" at bounding box center [563, 131] width 67 height 33
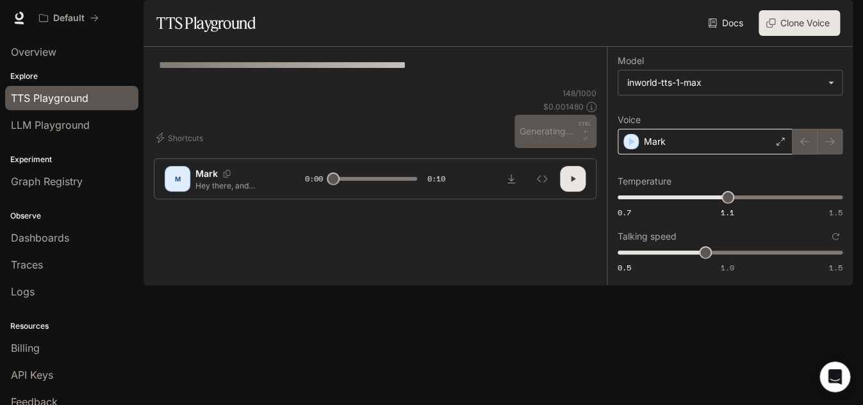
click at [776, 154] on div "Mark" at bounding box center [705, 142] width 175 height 26
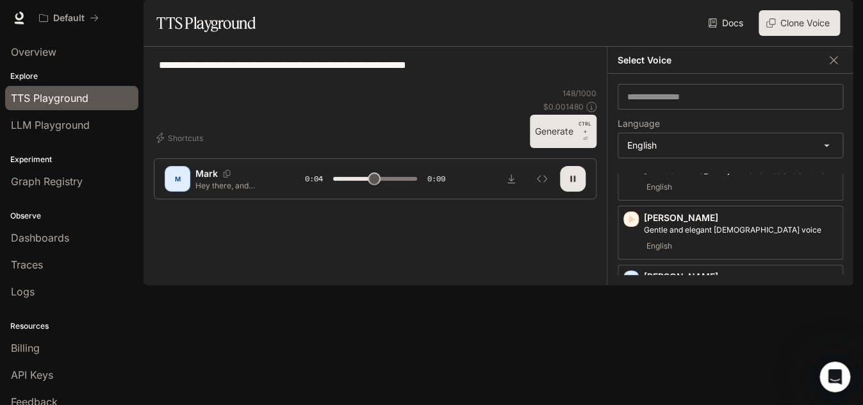
scroll to position [256, 0]
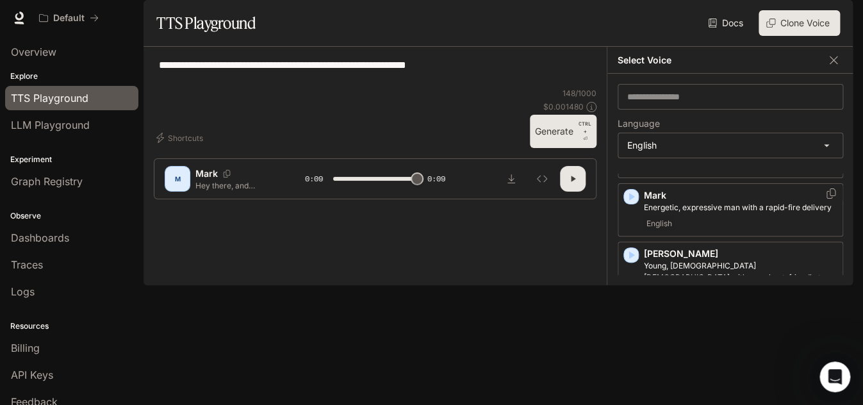
type input "*"
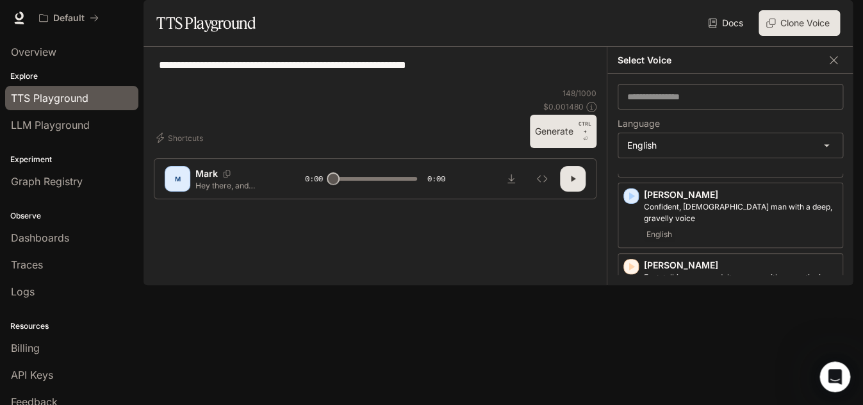
scroll to position [769, 0]
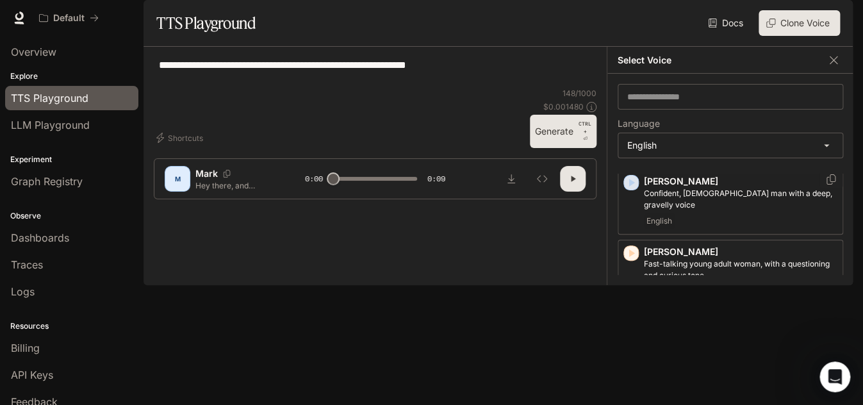
click at [631, 187] on icon "button" at bounding box center [632, 183] width 6 height 8
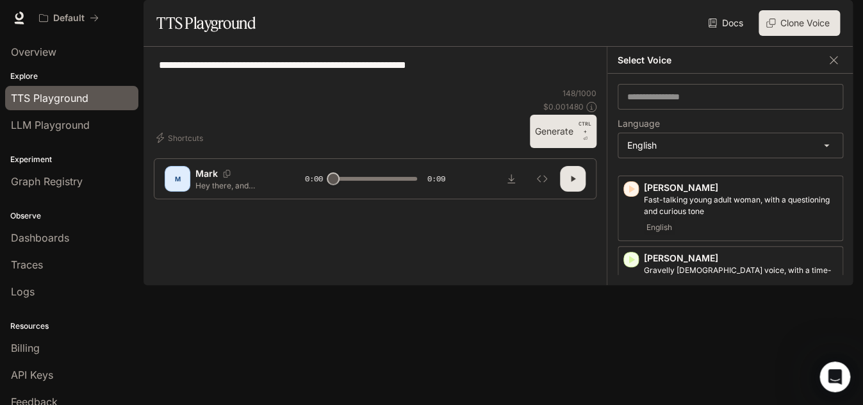
scroll to position [833, 0]
